Goal: Find specific page/section: Find specific page/section

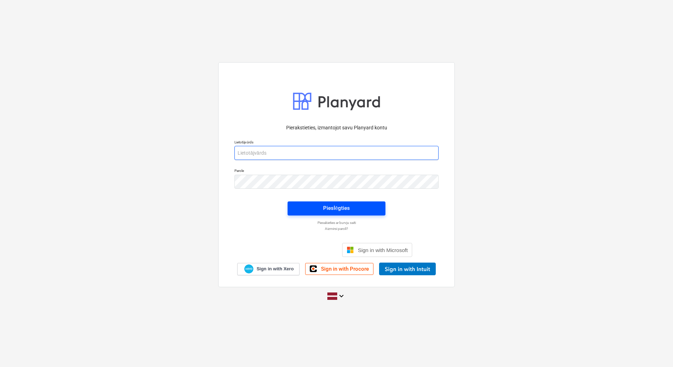
type input "[PERSON_NAME][EMAIL_ADDRESS][DOMAIN_NAME]"
click at [316, 205] on span "Pieslēgties" at bounding box center [336, 208] width 81 height 9
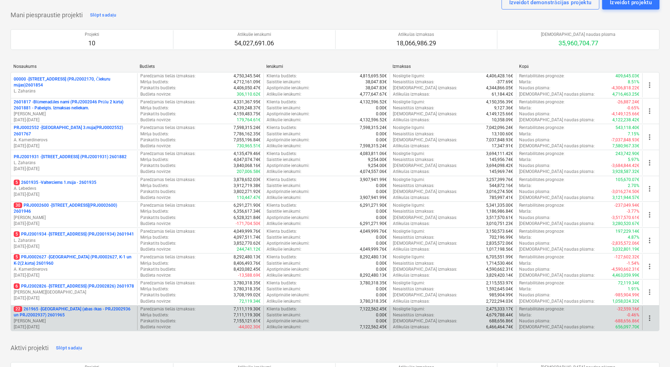
scroll to position [35, 0]
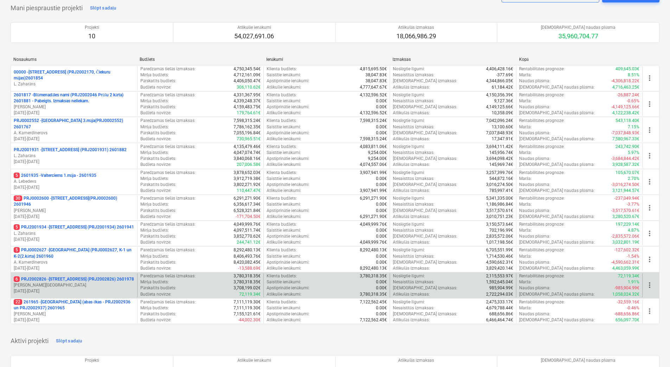
click at [66, 280] on p "6 PRJ2002826 - [STREET_ADDRESS] (PRJ2002826) 2601978" at bounding box center [74, 279] width 120 height 6
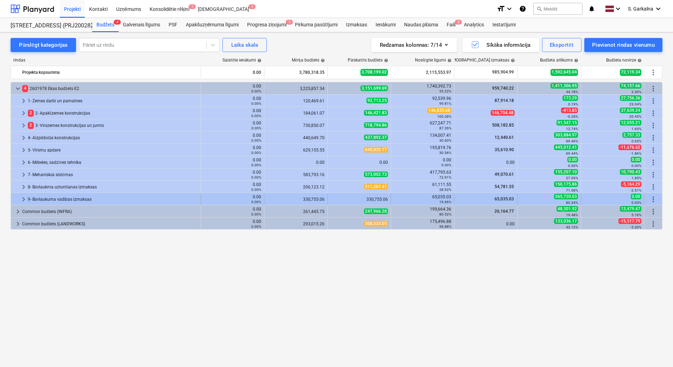
click at [28, 200] on div "9- Būvlaukuma vadības izmaksas" at bounding box center [113, 199] width 170 height 11
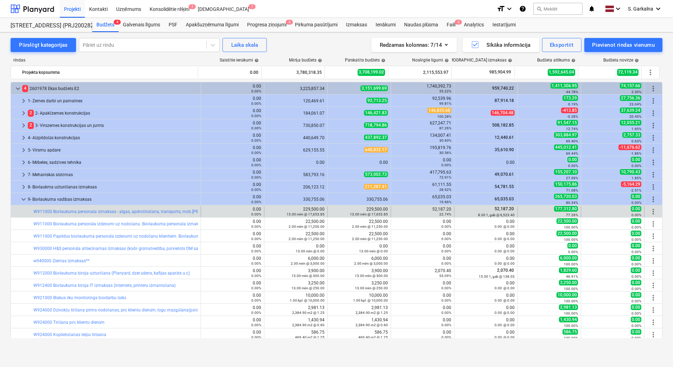
click at [498, 211] on div "52,187.20 8.00 1, gab @ 6,523.40" at bounding box center [485, 211] width 57 height 11
click at [463, 211] on div "52,187.20 8.00 1, gab @ 6,523.40" at bounding box center [485, 211] width 57 height 11
click at [413, 209] on div "52,187.20 22.74%" at bounding box center [422, 212] width 57 height 10
click at [441, 209] on div "52,187.20 22.74%" at bounding box center [422, 212] width 57 height 10
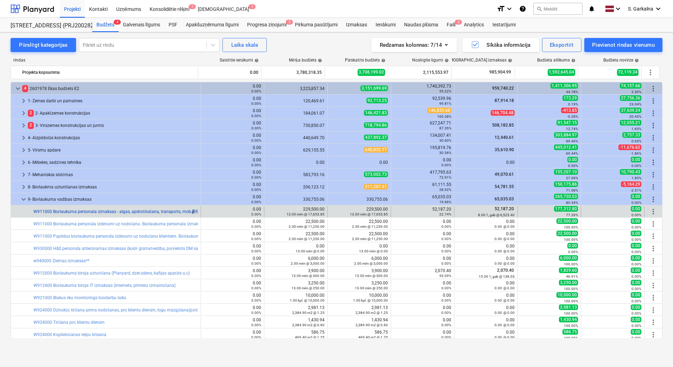
click at [142, 212] on link "W911000 Būvlaukuma personala izmaksas - algas, apdrošināšana, transports, mob.[…" at bounding box center [161, 211] width 257 height 5
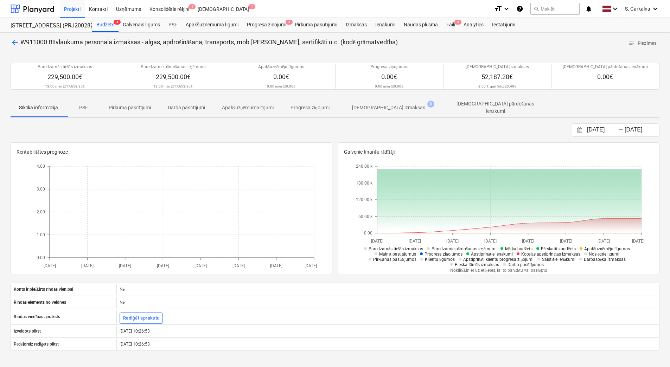
click at [375, 105] on p "[DEMOGRAPHIC_DATA] izmaksas" at bounding box center [388, 107] width 73 height 7
